Goal: Task Accomplishment & Management: Manage account settings

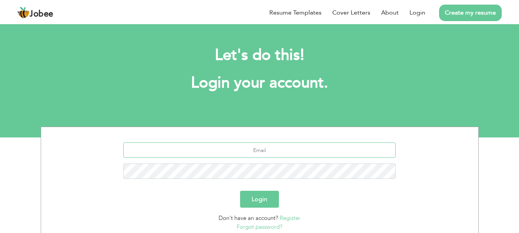
click at [249, 152] on input "text" at bounding box center [259, 150] width 273 height 15
type input "[EMAIL_ADDRESS][DOMAIN_NAME]"
click at [256, 194] on button "Login" at bounding box center [259, 199] width 39 height 17
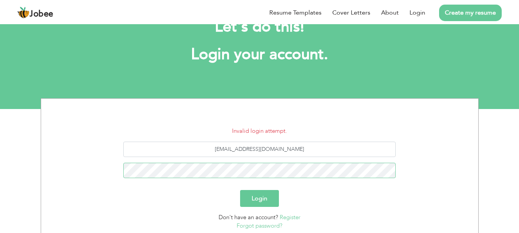
scroll to position [29, 0]
click at [267, 201] on button "Login" at bounding box center [259, 198] width 39 height 17
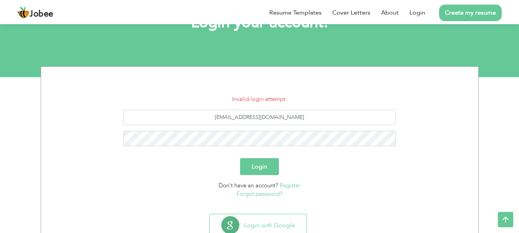
scroll to position [86, 0]
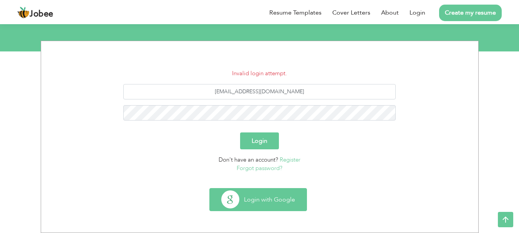
click at [271, 198] on button "Login with Google" at bounding box center [258, 200] width 97 height 22
